Goal: Task Accomplishment & Management: Manage account settings

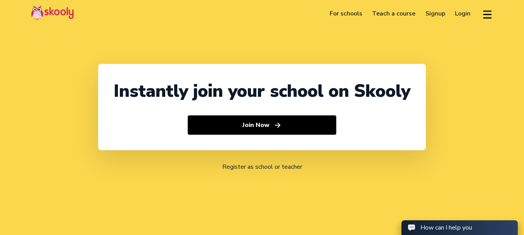
select select "91"
select select "[GEOGRAPHIC_DATA]"
select select "[GEOGRAPHIC_DATA]/[GEOGRAPHIC_DATA]"
click at [462, 14] on link "Login" at bounding box center [463, 13] width 26 height 12
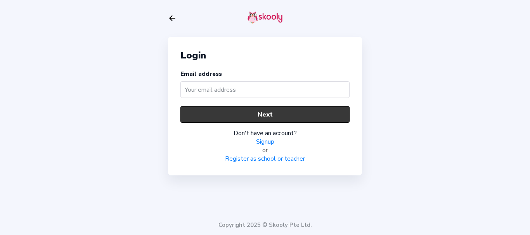
type input "s"
type input "[EMAIL_ADDRESS][DOMAIN_NAME]"
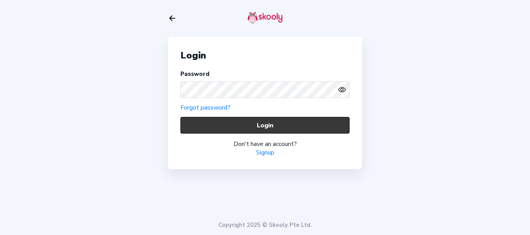
click at [241, 126] on button "Login" at bounding box center [264, 125] width 169 height 17
